Goal: Task Accomplishment & Management: Manage account settings

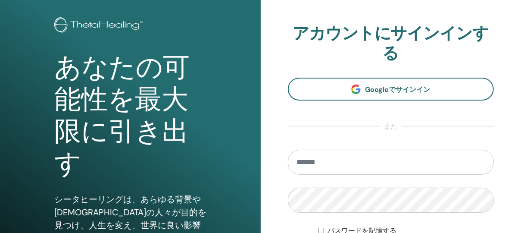
scroll to position [76, 0]
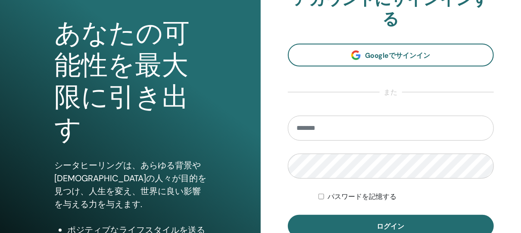
click at [369, 128] on input "email" at bounding box center [391, 128] width 207 height 25
type input "**********"
click at [288, 215] on button "ログイン" at bounding box center [391, 226] width 207 height 22
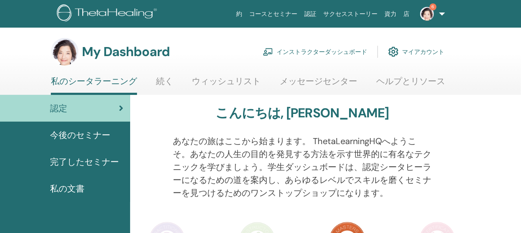
click at [351, 50] on link "インストラクターダッシュボード" at bounding box center [315, 51] width 104 height 19
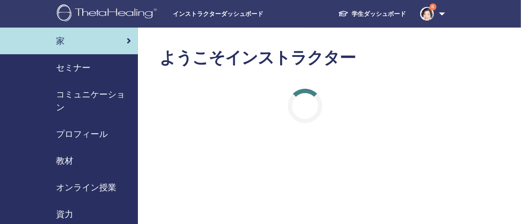
click at [88, 68] on span "セミナー" at bounding box center [73, 67] width 35 height 13
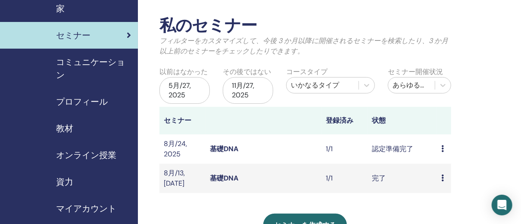
scroll to position [76, 0]
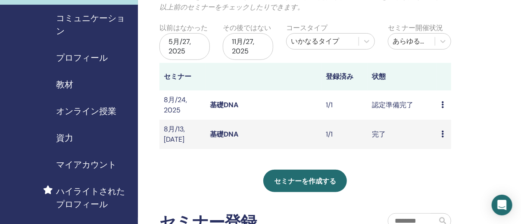
click at [221, 103] on link "基礎DNA" at bounding box center [224, 105] width 28 height 9
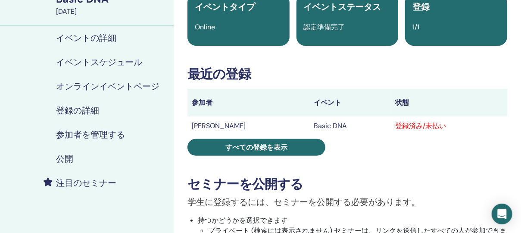
scroll to position [76, 0]
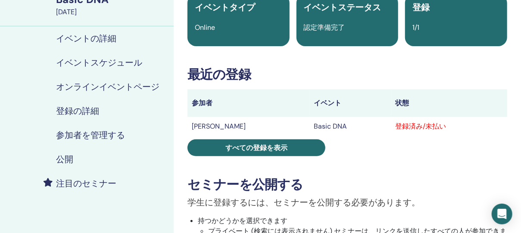
click at [101, 134] on h4 "参加者を管理する" at bounding box center [90, 135] width 69 height 10
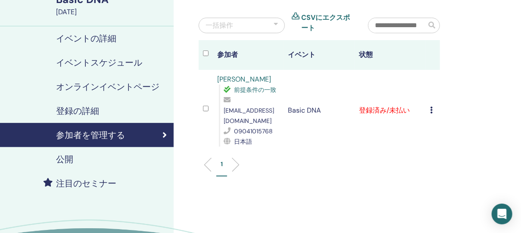
click at [432, 108] on icon at bounding box center [431, 110] width 3 height 7
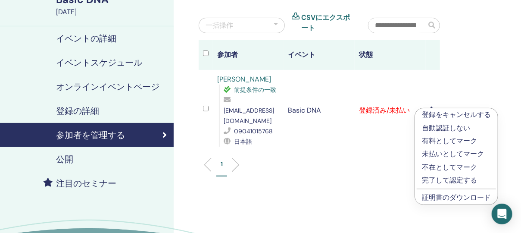
click at [449, 139] on p "有料としてマーク" at bounding box center [456, 141] width 69 height 10
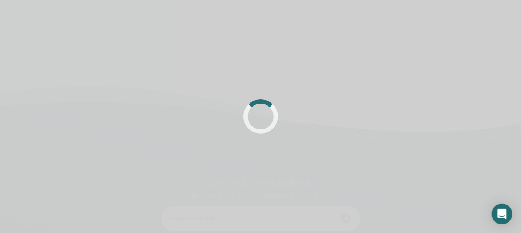
scroll to position [76, 0]
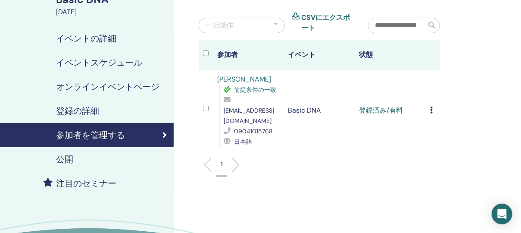
click at [431, 107] on icon at bounding box center [431, 110] width 3 height 7
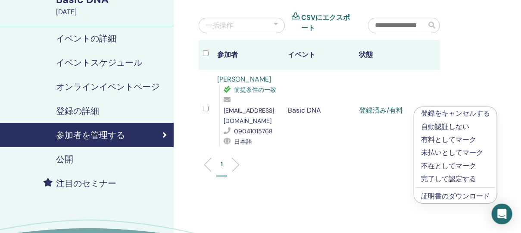
click at [445, 179] on p "完了して認定する" at bounding box center [455, 179] width 69 height 10
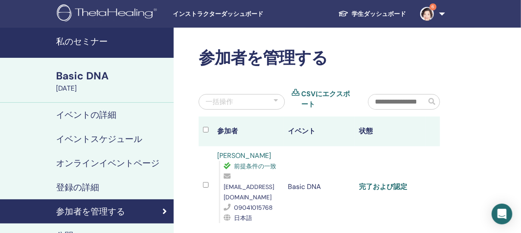
click at [398, 182] on link "完了および認定" at bounding box center [383, 186] width 48 height 9
